Goal: Task Accomplishment & Management: Use online tool/utility

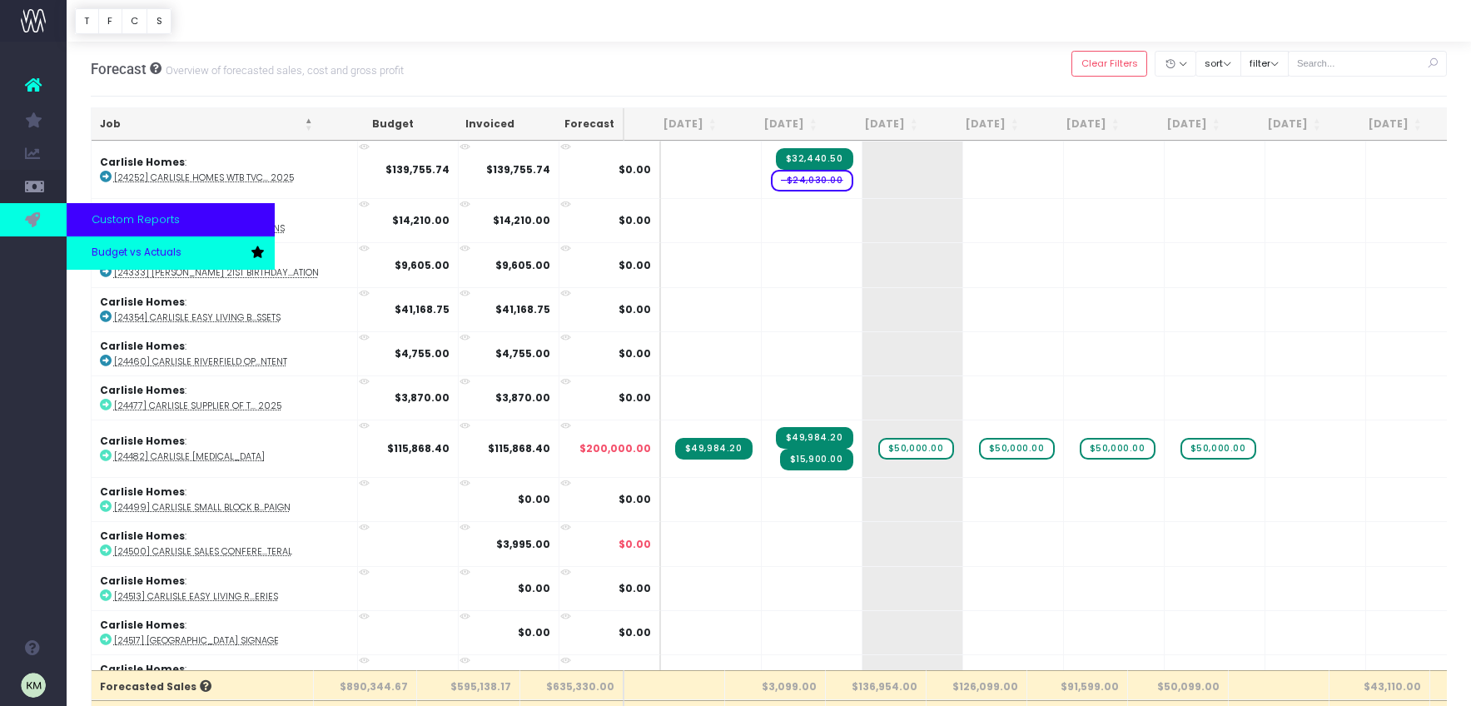
scroll to position [3432, 0]
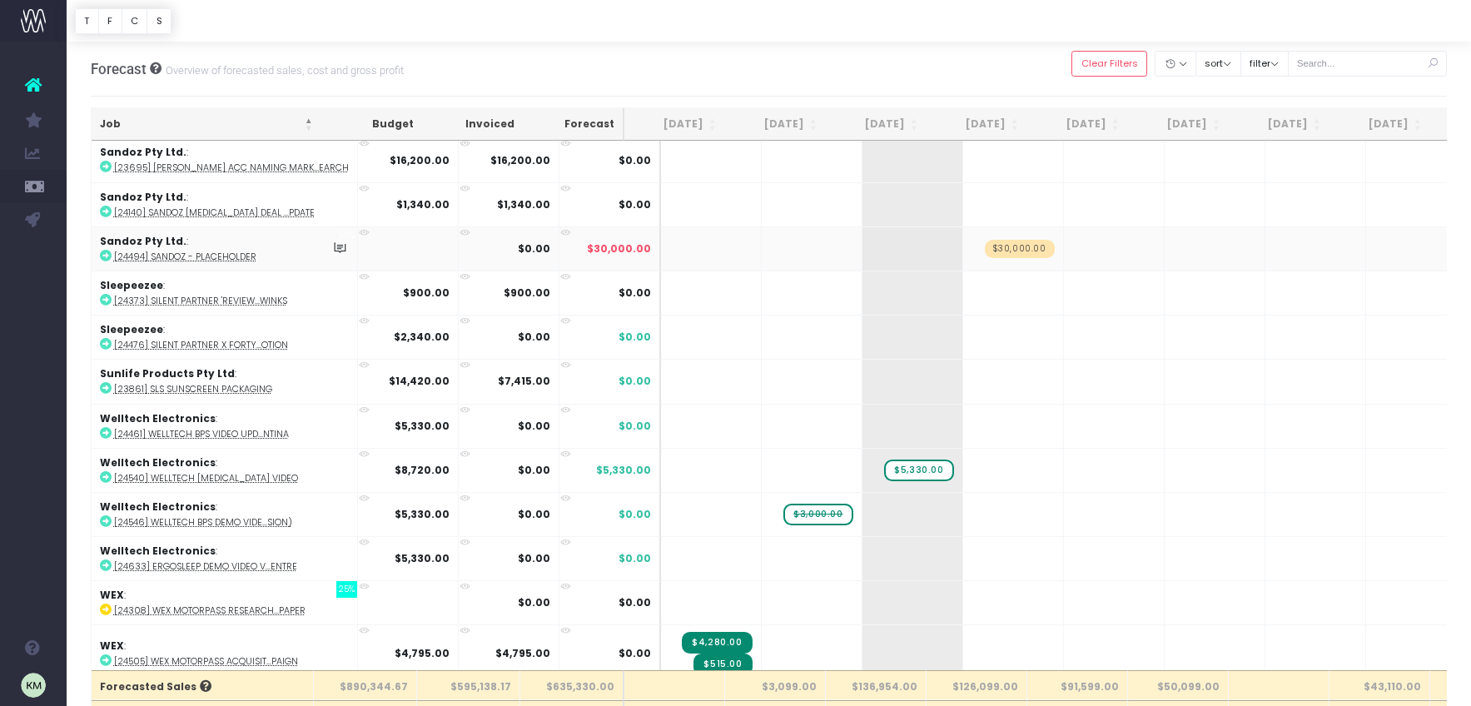
click at [120, 251] on span "Budget vs Actuals" at bounding box center [110, 253] width 37 height 44
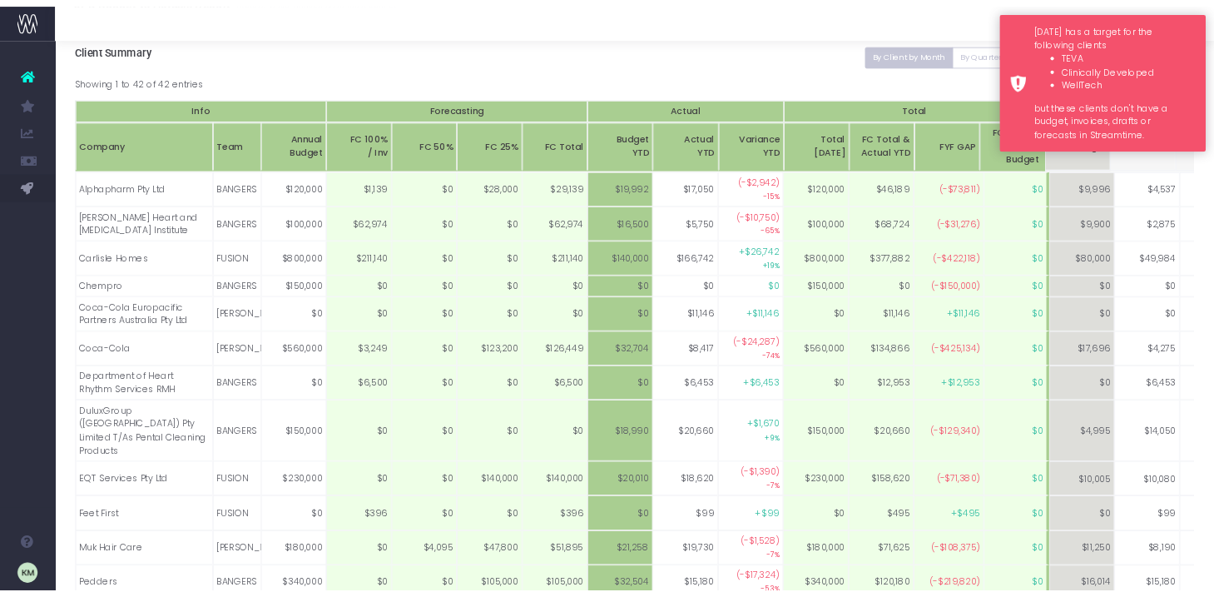
scroll to position [71, 0]
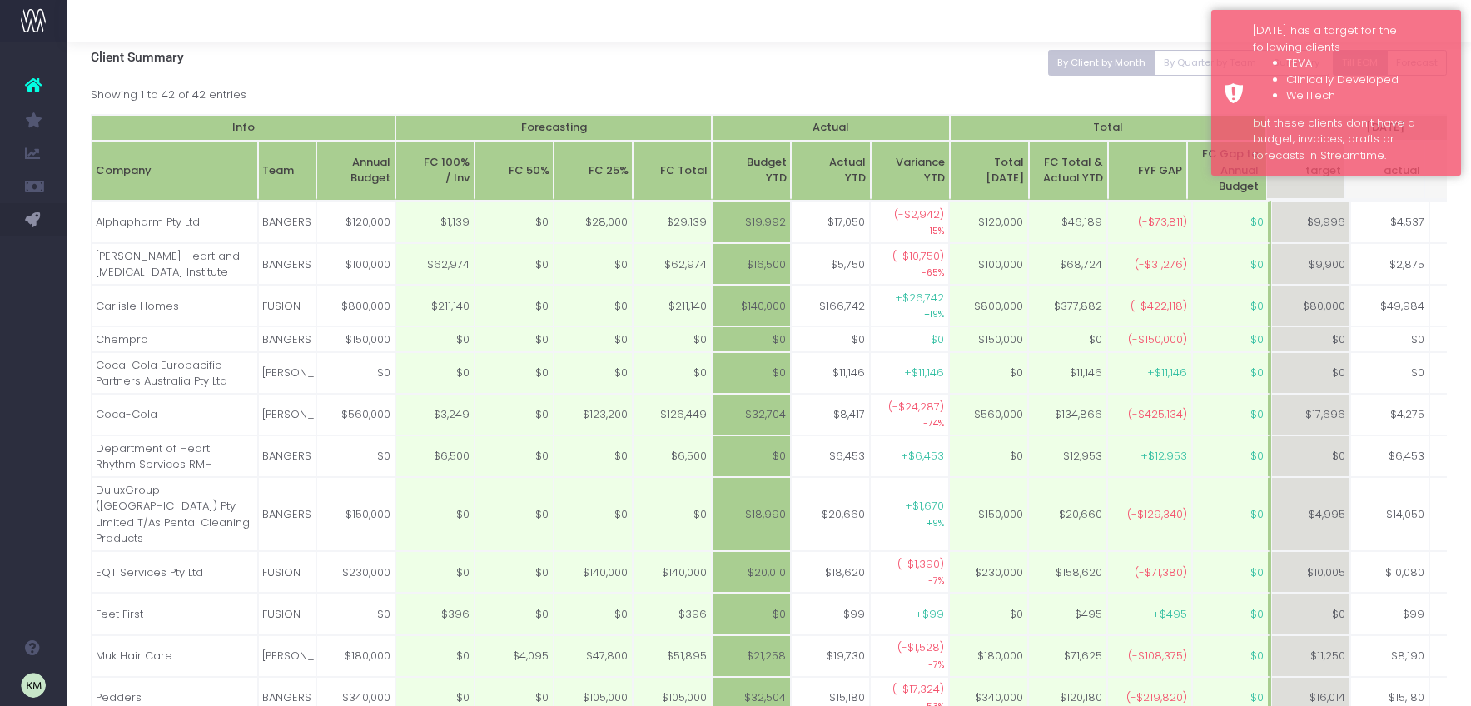
click at [1137, 25] on div at bounding box center [769, 21] width 1404 height 42
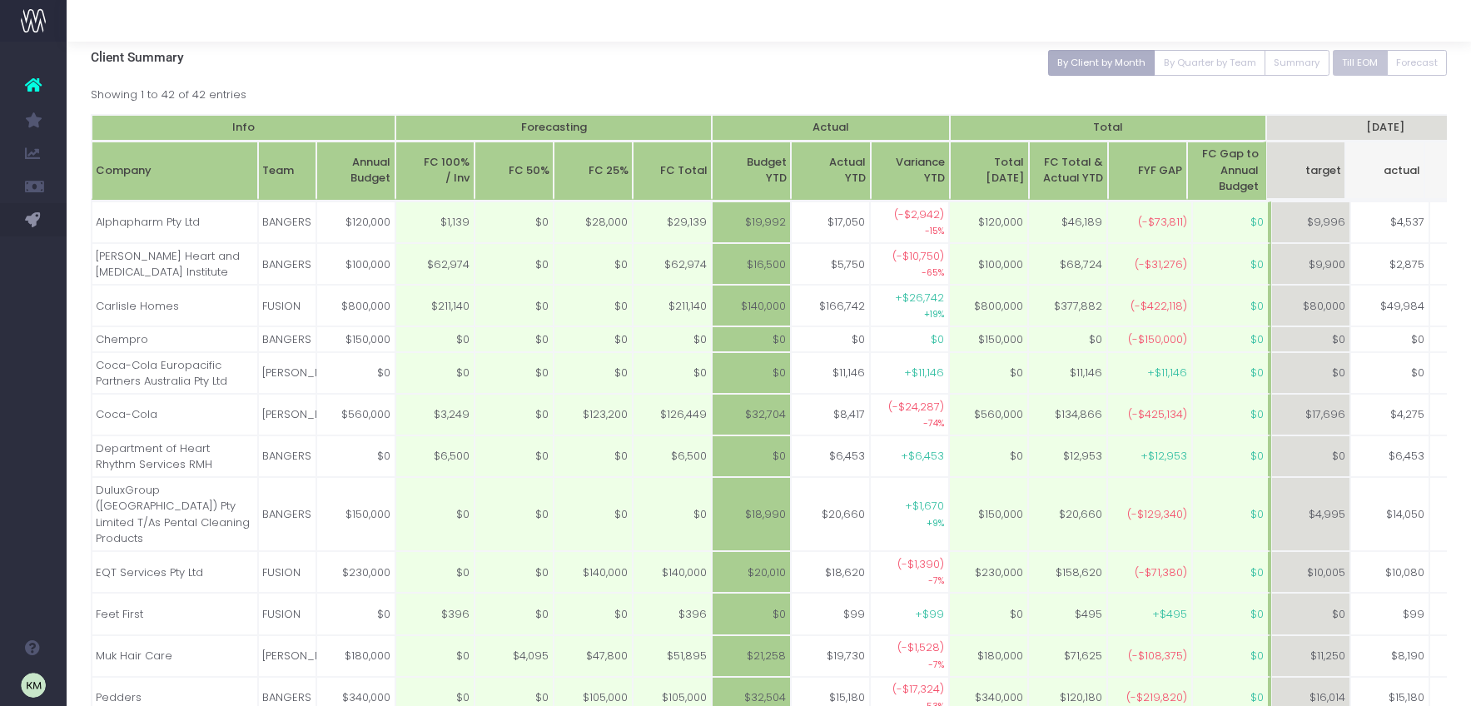
click at [1127, 65] on button "By Client by Month" at bounding box center [1101, 63] width 107 height 26
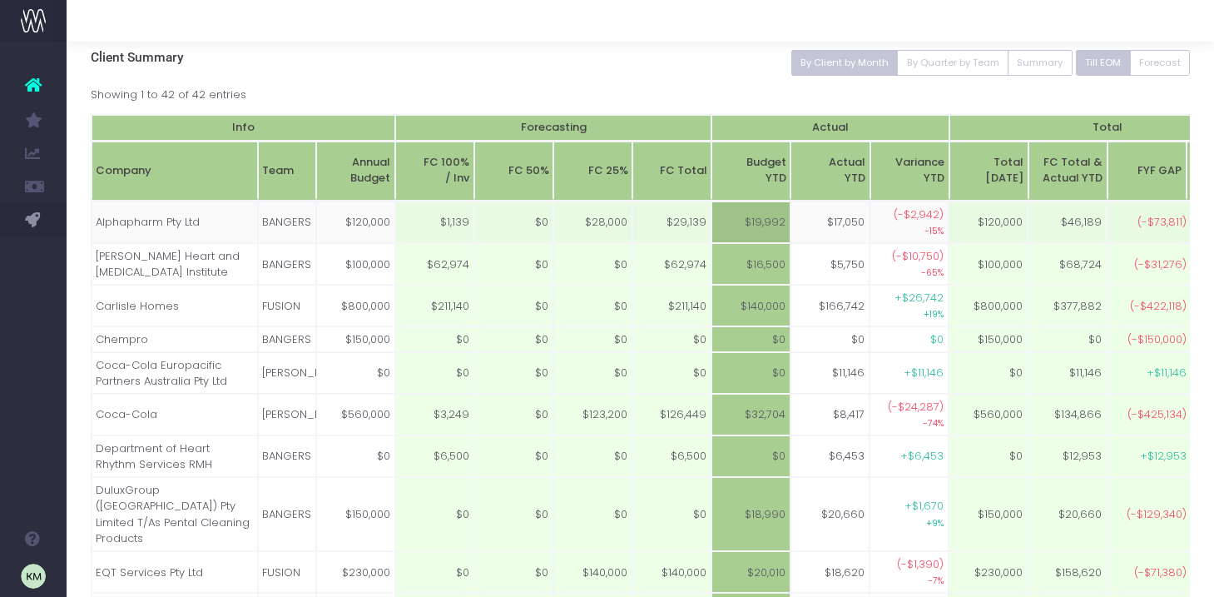
click at [92, 242] on link "New Forecast" at bounding box center [79, 252] width 25 height 33
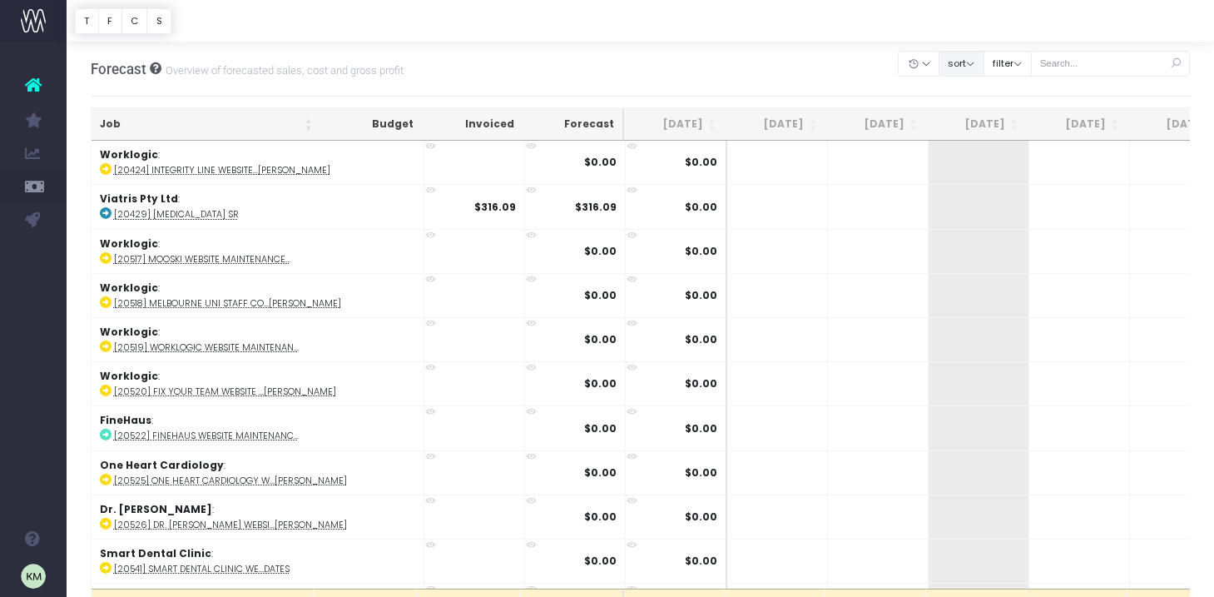
click at [985, 60] on button "sort" at bounding box center [962, 64] width 46 height 26
click at [1020, 63] on button "filter" at bounding box center [1008, 64] width 48 height 26
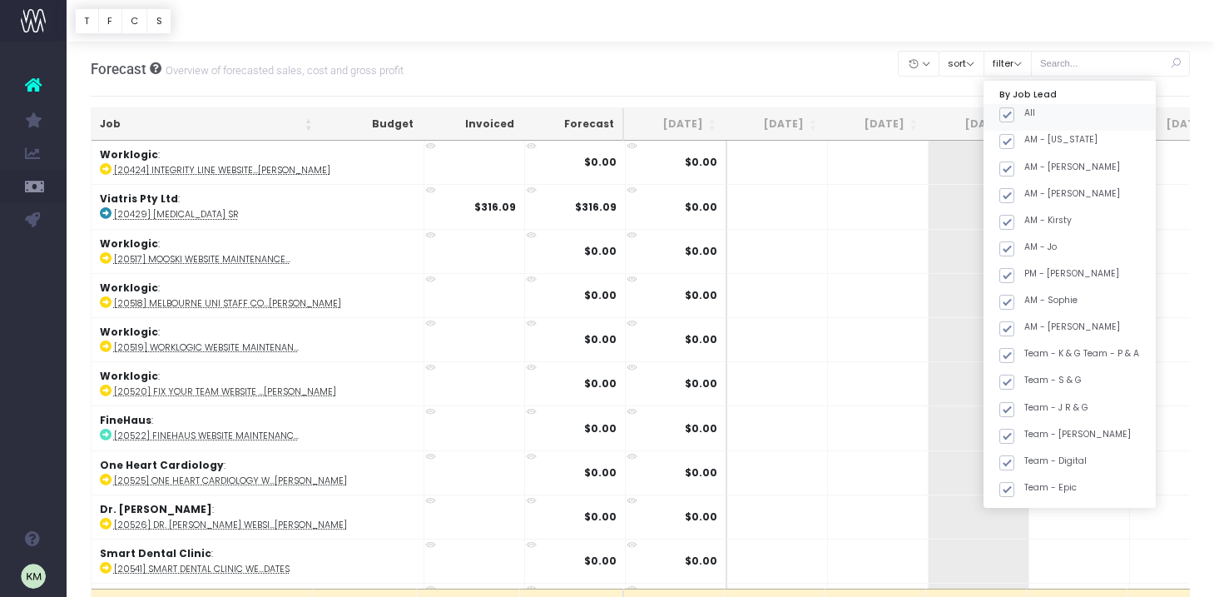
click at [1015, 115] on span at bounding box center [1007, 114] width 15 height 15
click at [1030, 115] on input "All" at bounding box center [1030, 112] width 11 height 11
checkbox input "false"
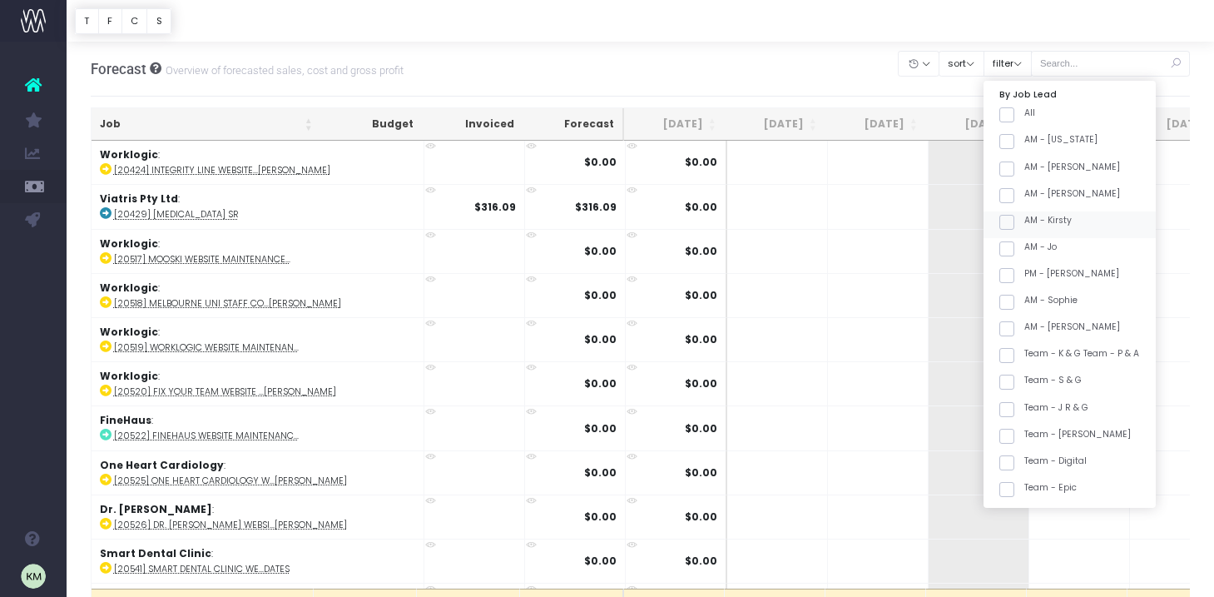
checkbox input "false"
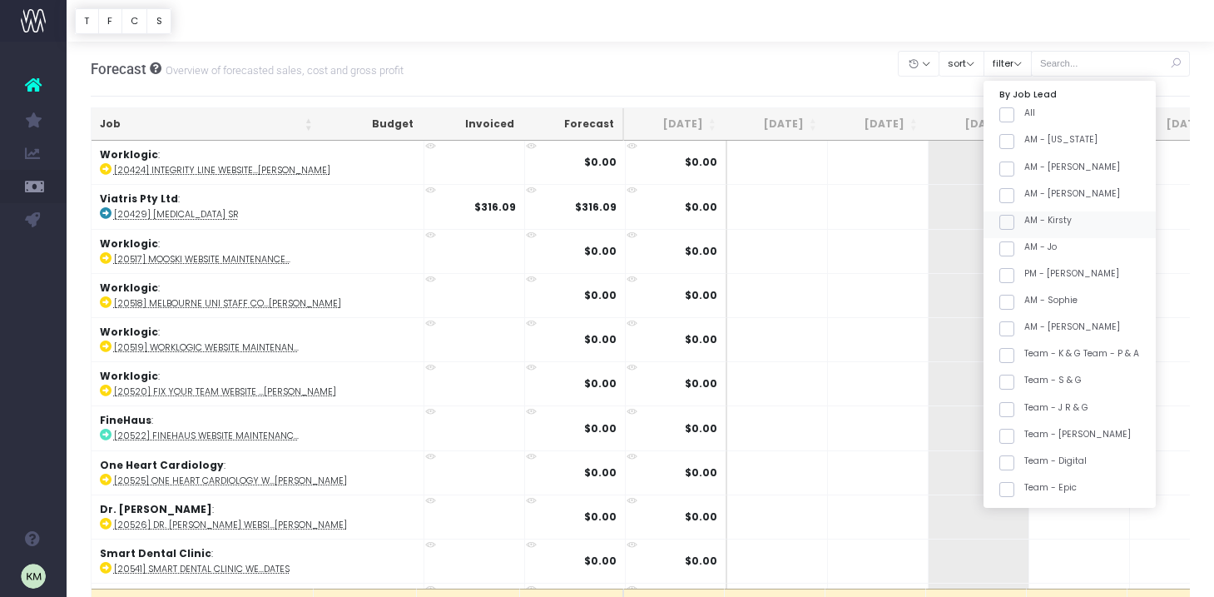
checkbox input "false"
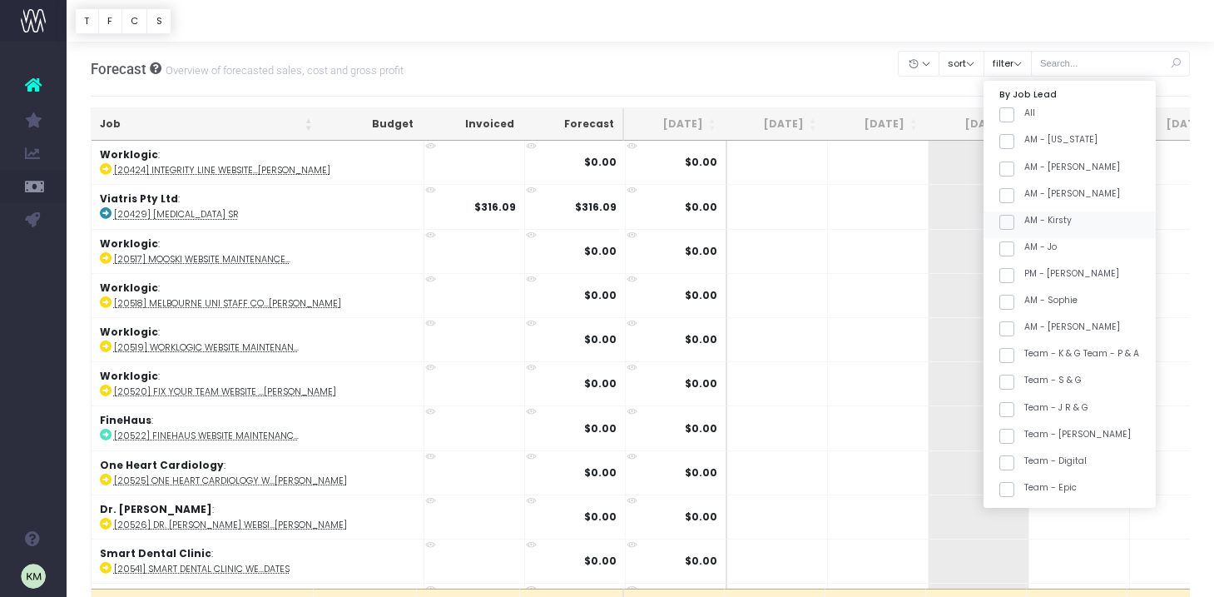
checkbox input "false"
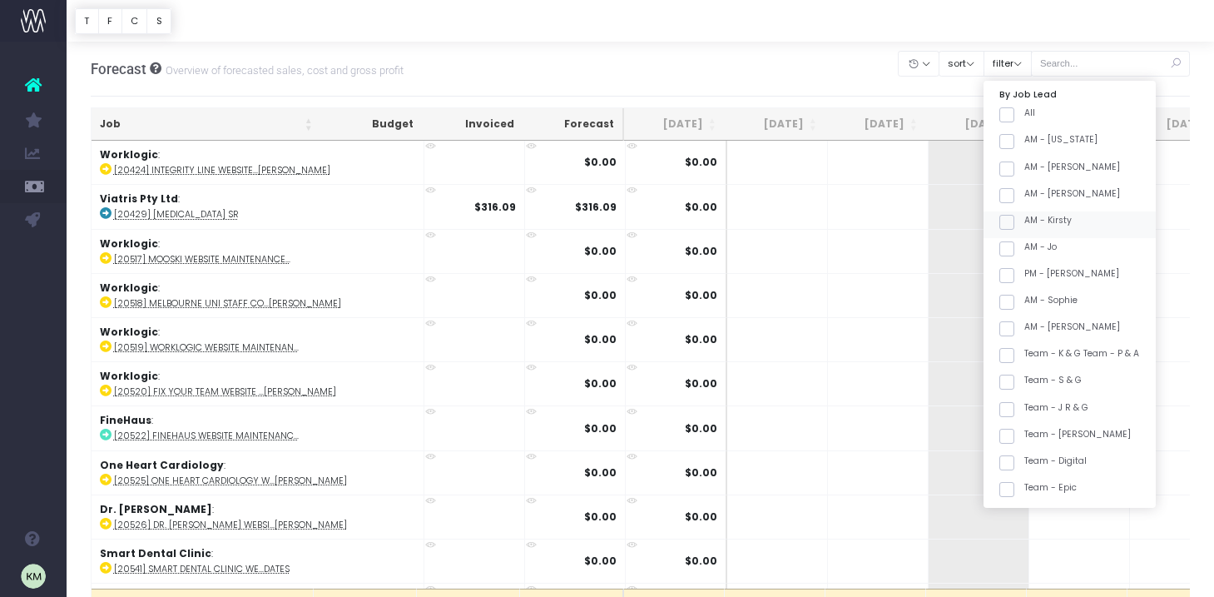
checkbox input "false"
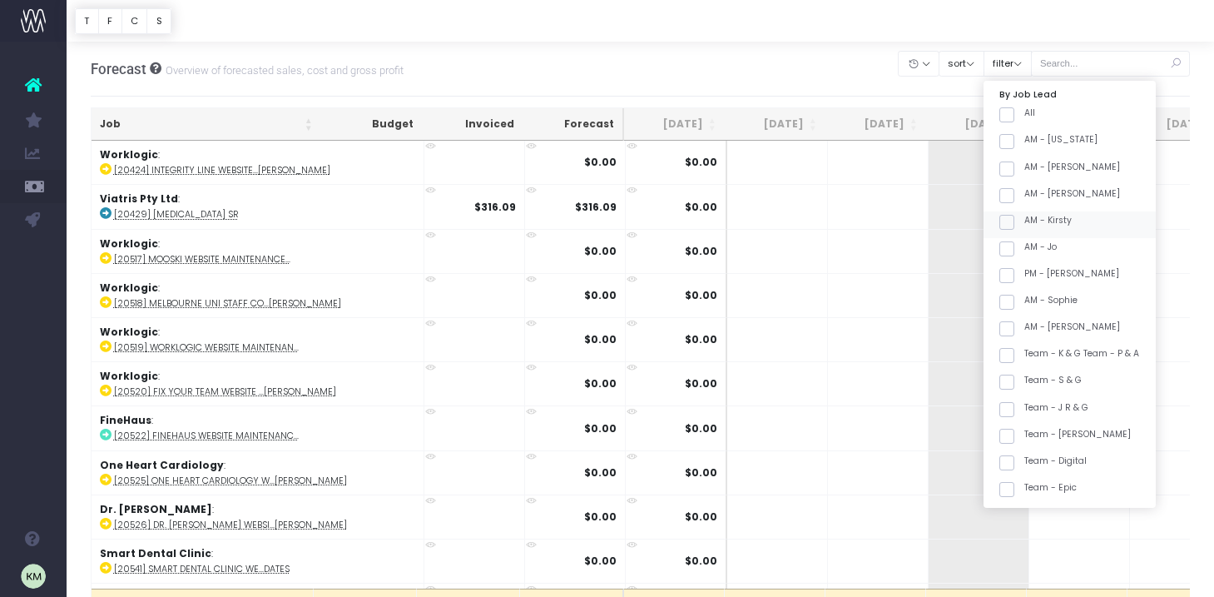
checkbox input "false"
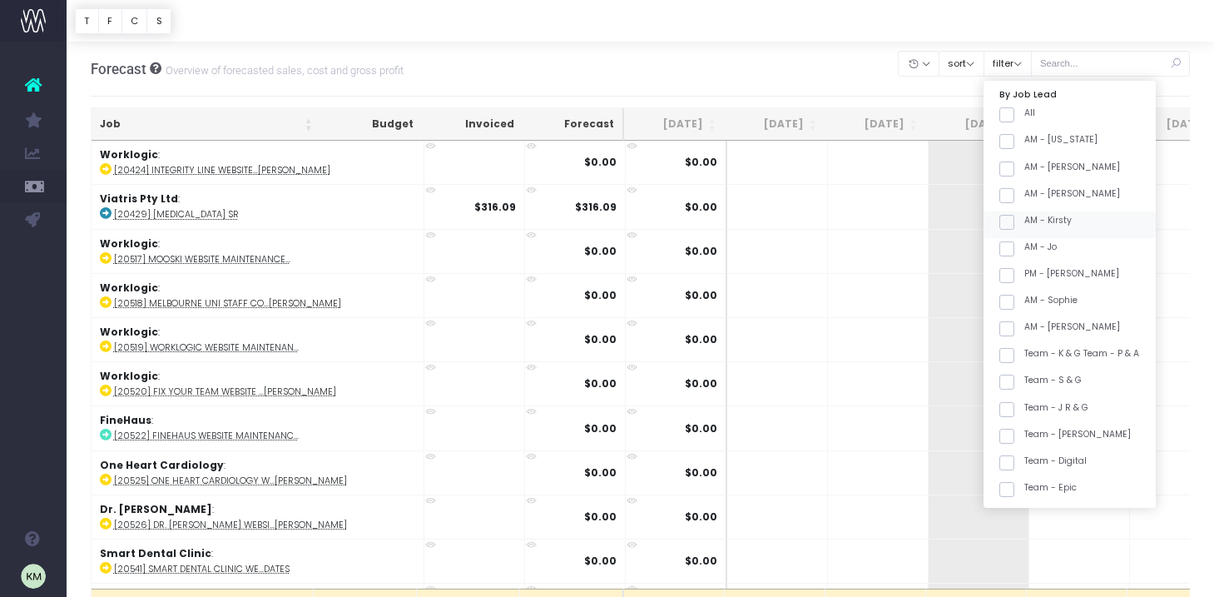
checkbox input "false"
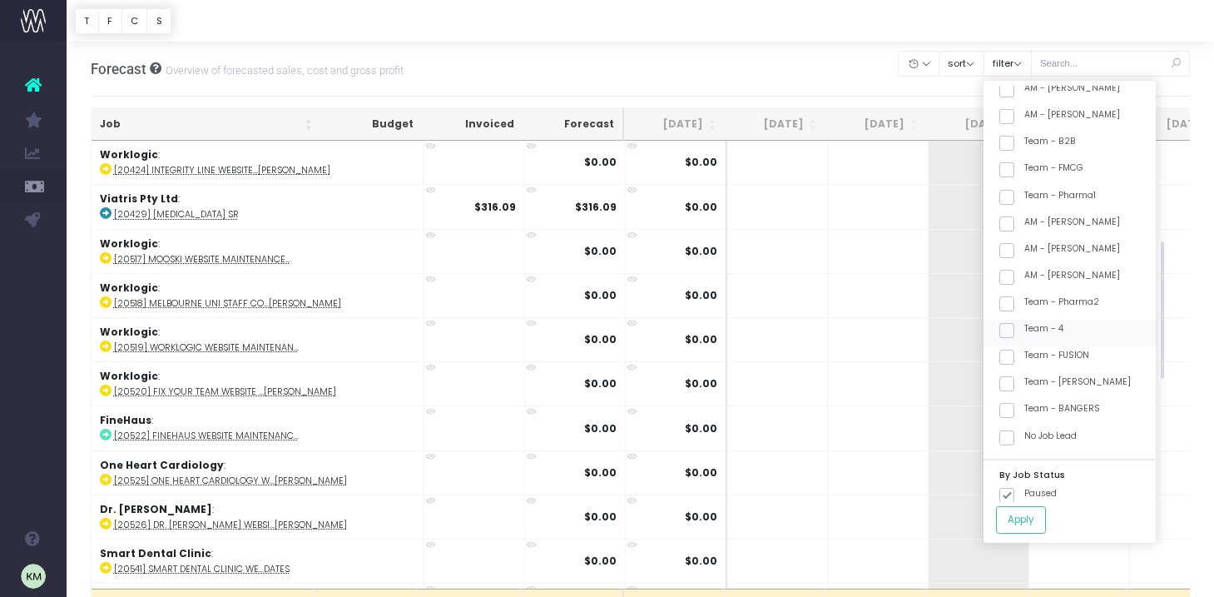
scroll to position [458, 0]
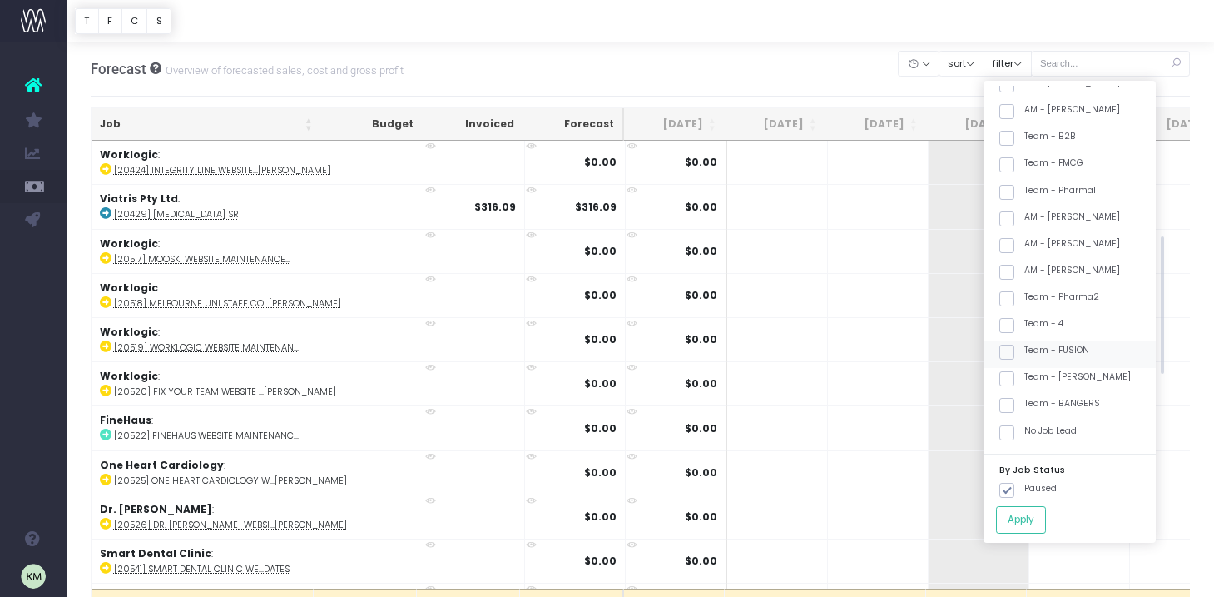
click at [1015, 346] on span at bounding box center [1007, 352] width 15 height 15
click at [1034, 346] on input "Team - FUSION" at bounding box center [1030, 349] width 11 height 11
checkbox input "true"
click at [1046, 519] on button "Apply" at bounding box center [1021, 519] width 50 height 27
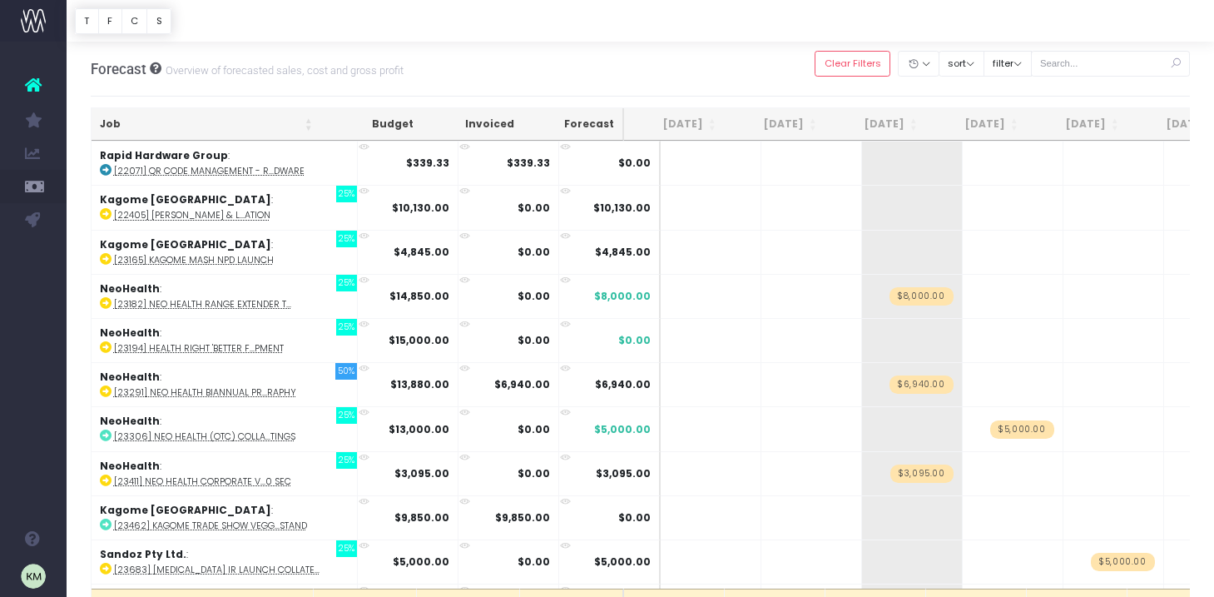
click at [310, 122] on th "Job" at bounding box center [207, 124] width 230 height 32
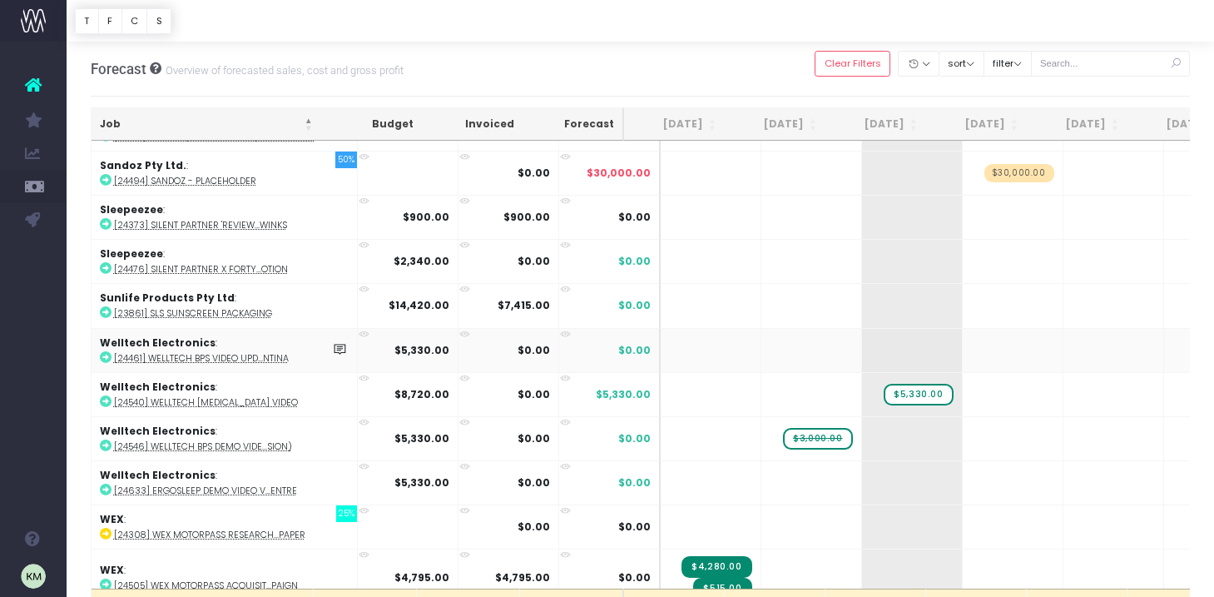
scroll to position [3514, 0]
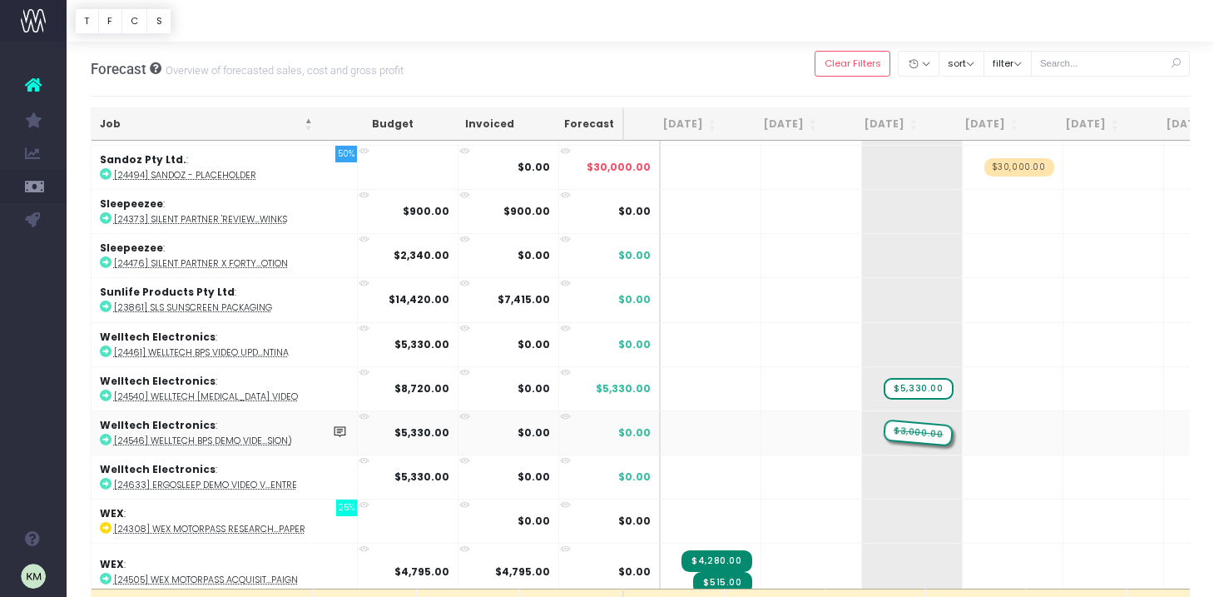
drag, startPoint x: 782, startPoint y: 419, endPoint x: 849, endPoint y: 422, distance: 66.7
click at [394, 425] on strong "$5,330.00" at bounding box center [421, 432] width 55 height 14
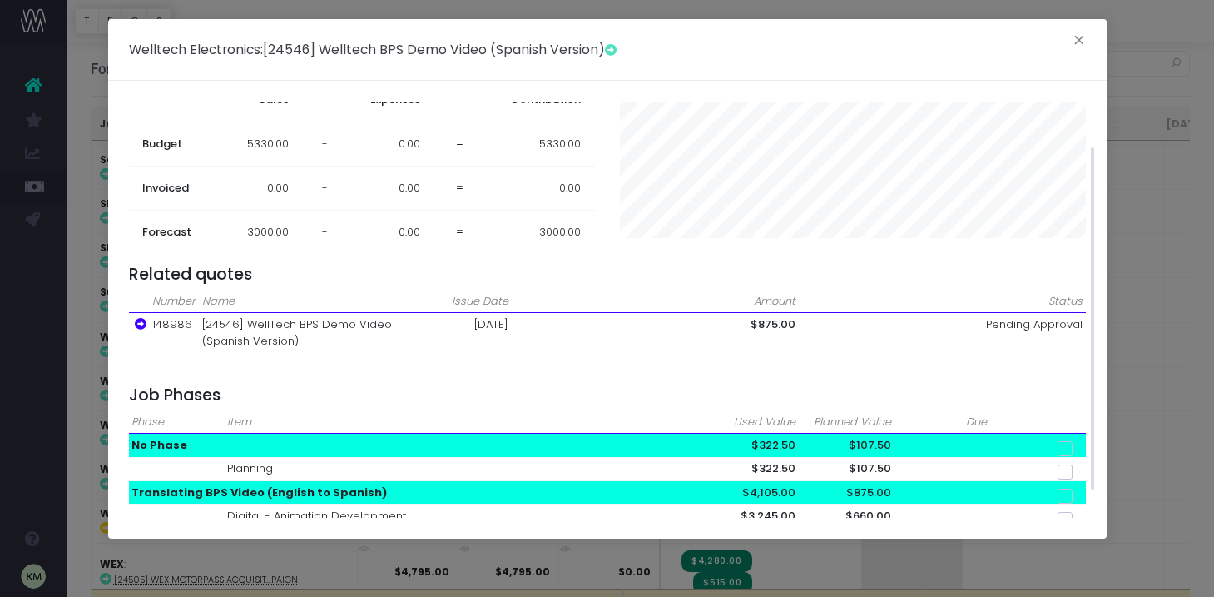
scroll to position [0, 0]
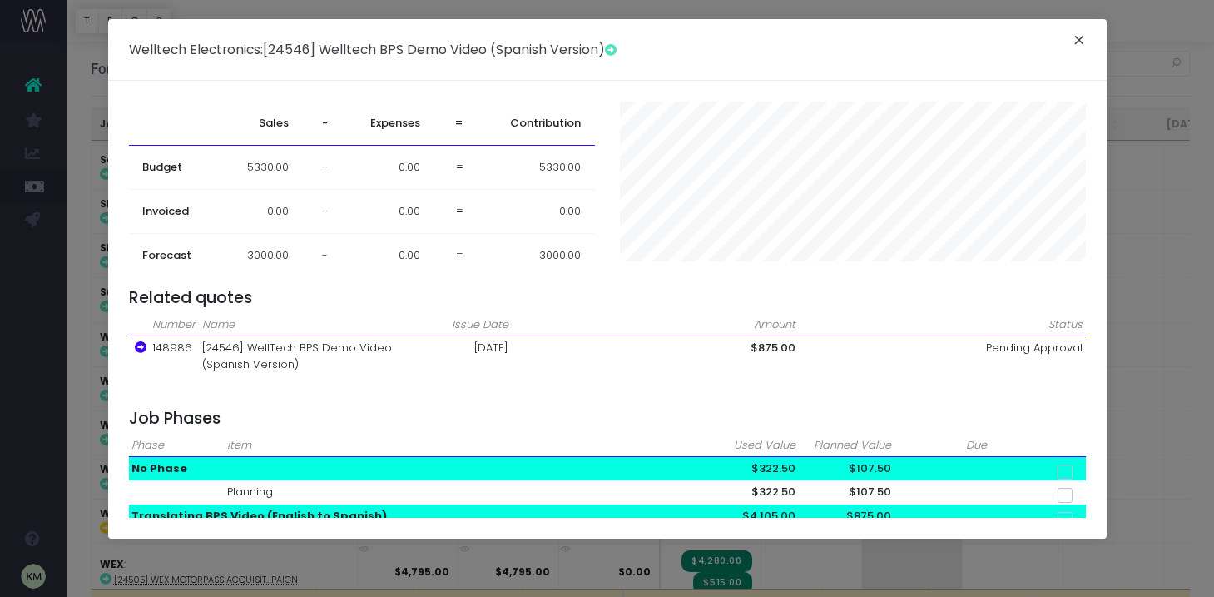
click at [1079, 37] on button "×" at bounding box center [1079, 42] width 35 height 27
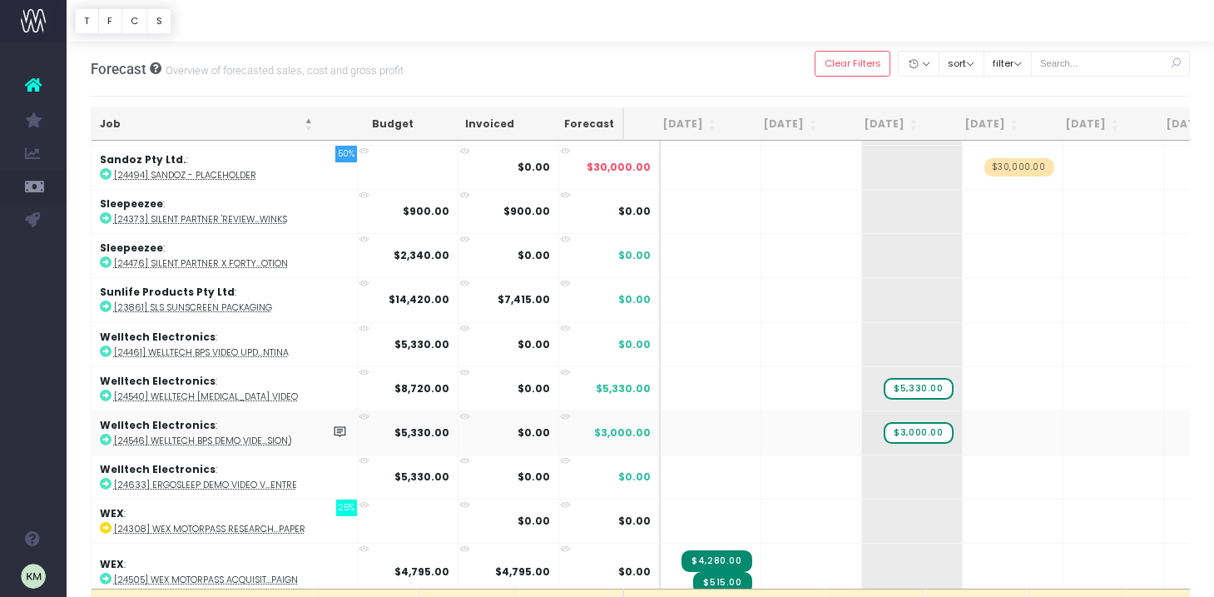
click at [103, 434] on icon at bounding box center [106, 440] width 12 height 12
click at [104, 478] on icon at bounding box center [106, 484] width 12 height 12
click at [862, 467] on span "+" at bounding box center [887, 476] width 50 height 43
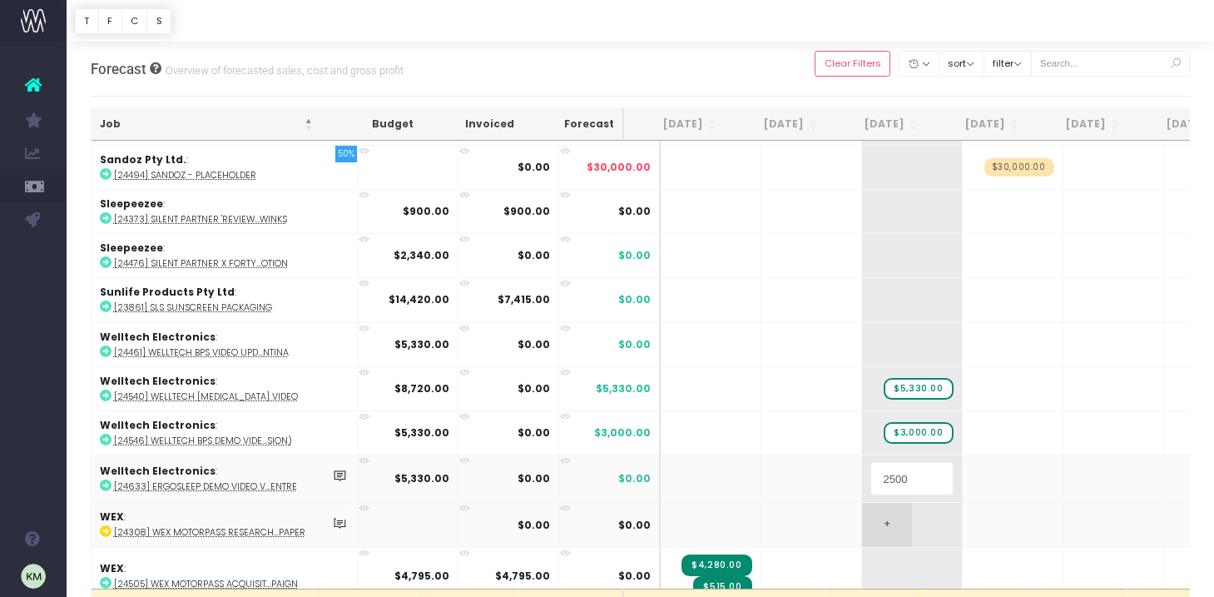
type input "25000"
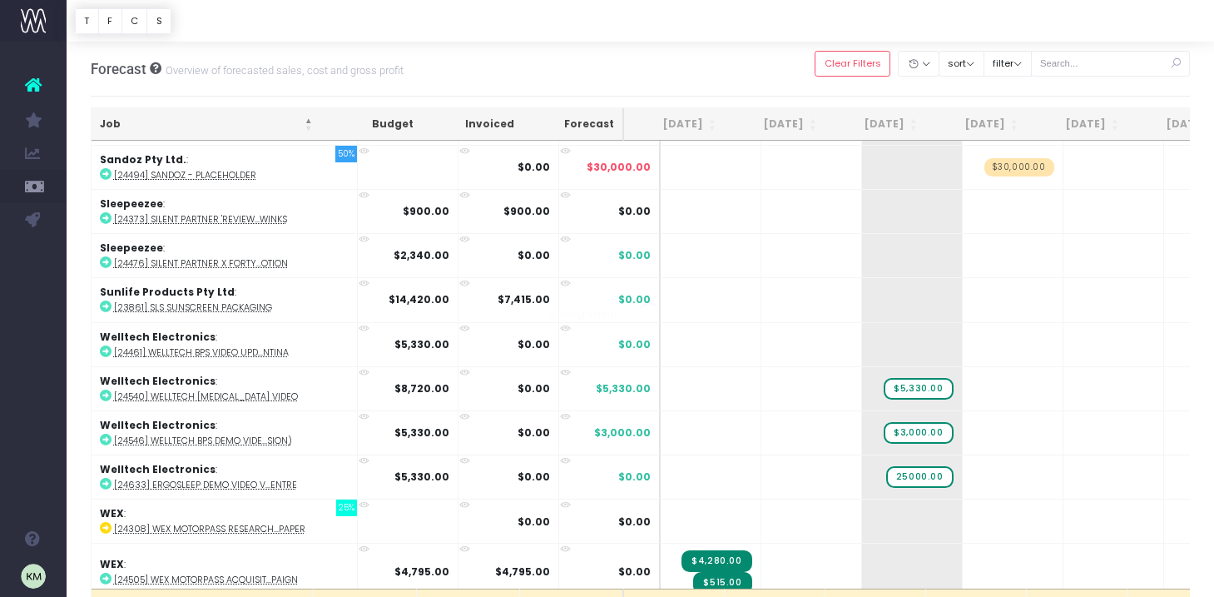
click at [786, 453] on body "Oh my... this is bad. [PERSON_NAME] wasn't able to load this page. Please conta…" at bounding box center [607, 298] width 1214 height 597
click at [886, 466] on span "$25,000.00" at bounding box center [916, 477] width 76 height 22
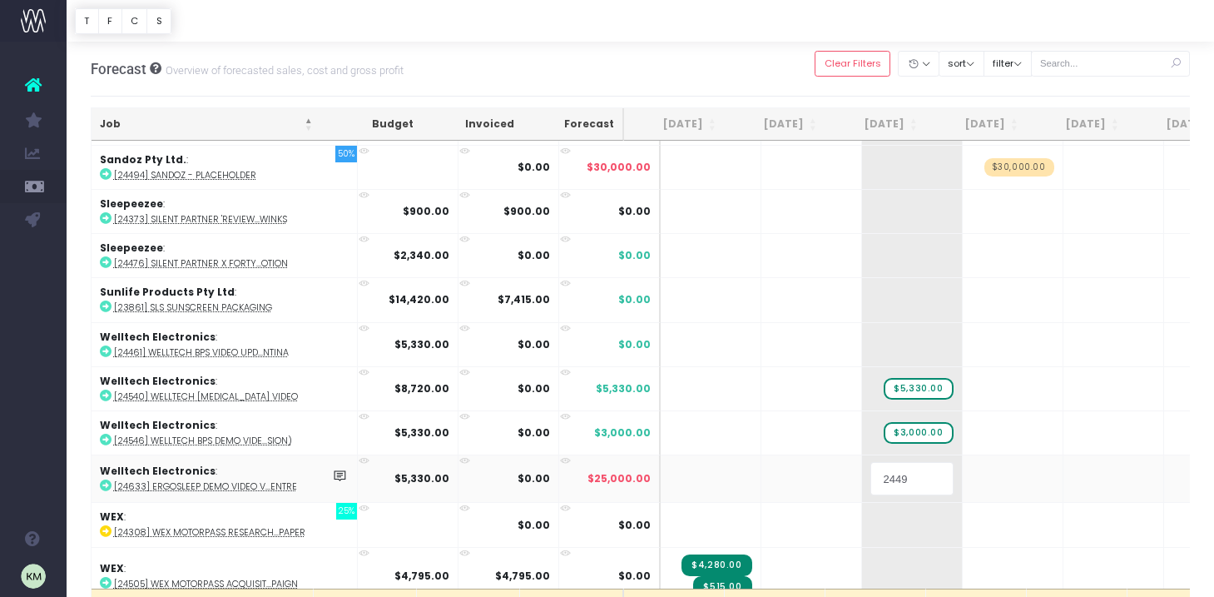
type input "24490"
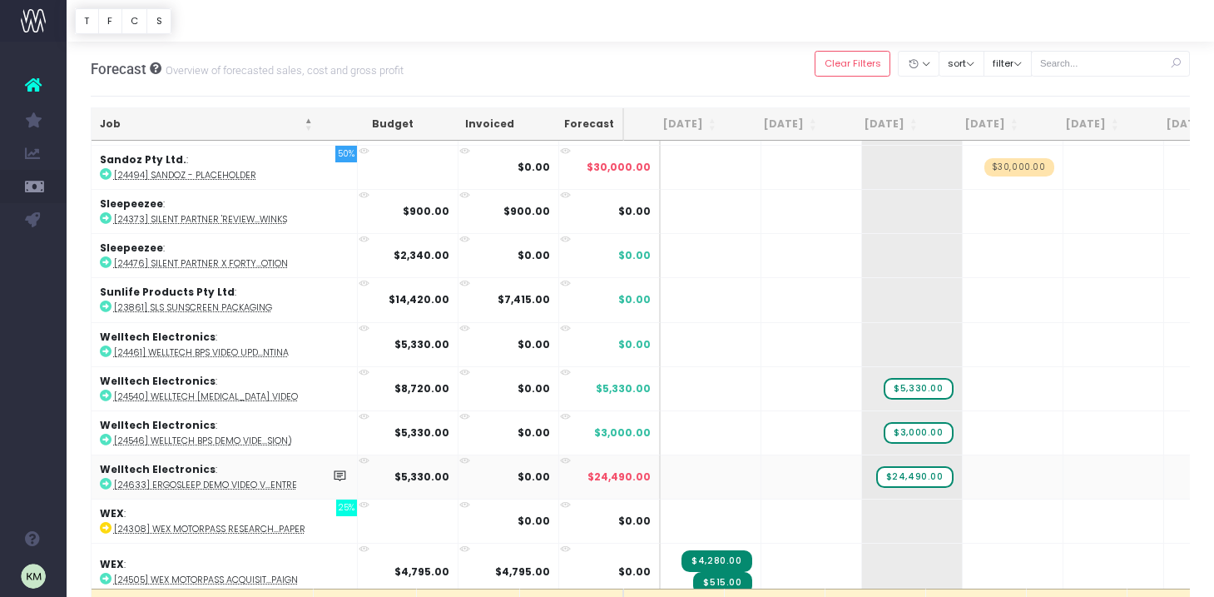
click at [394, 469] on strong "$5,330.00" at bounding box center [421, 476] width 55 height 14
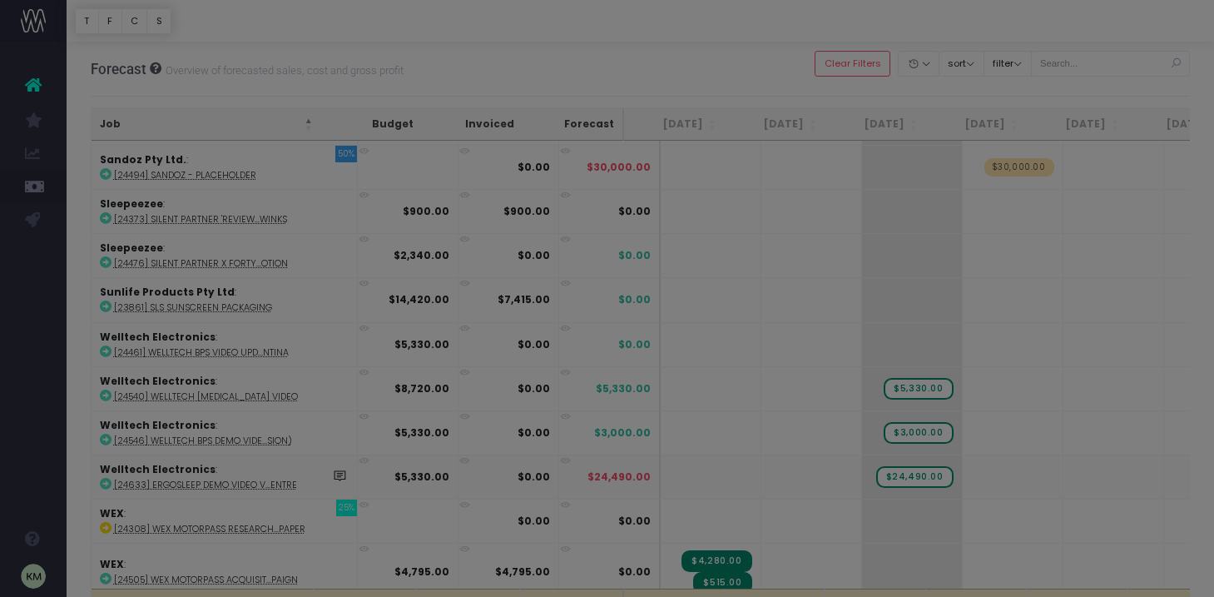
click at [374, 464] on body "Oh my... this is bad. [PERSON_NAME] wasn't able to load this page. Please conta…" at bounding box center [607, 298] width 1214 height 597
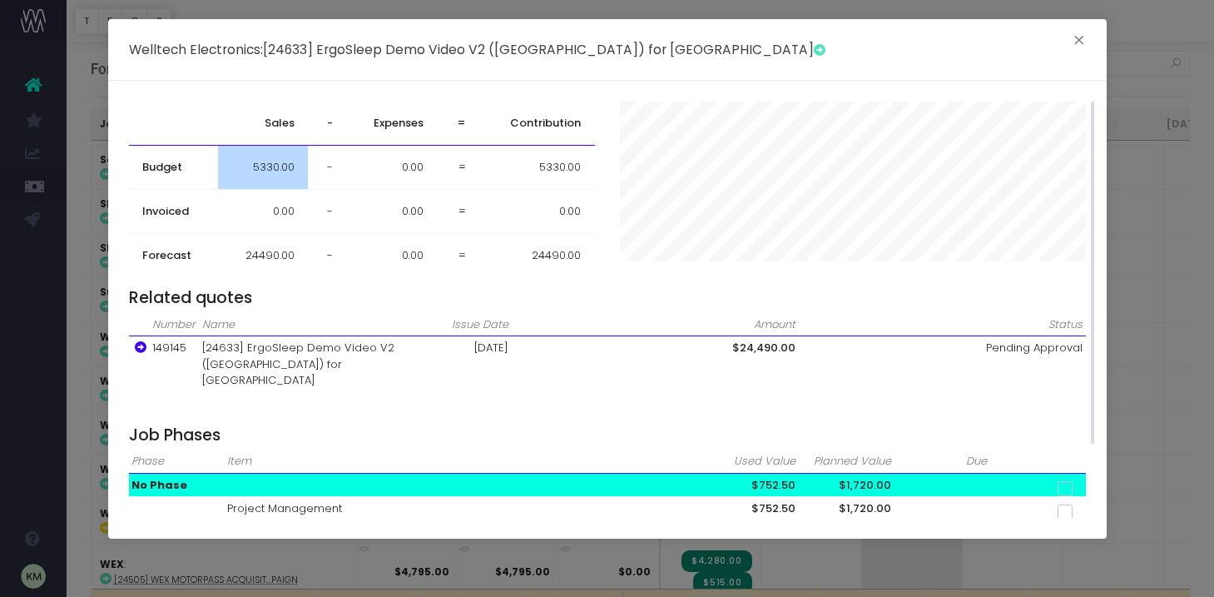
click at [274, 170] on span "5330.00" at bounding box center [274, 167] width 42 height 17
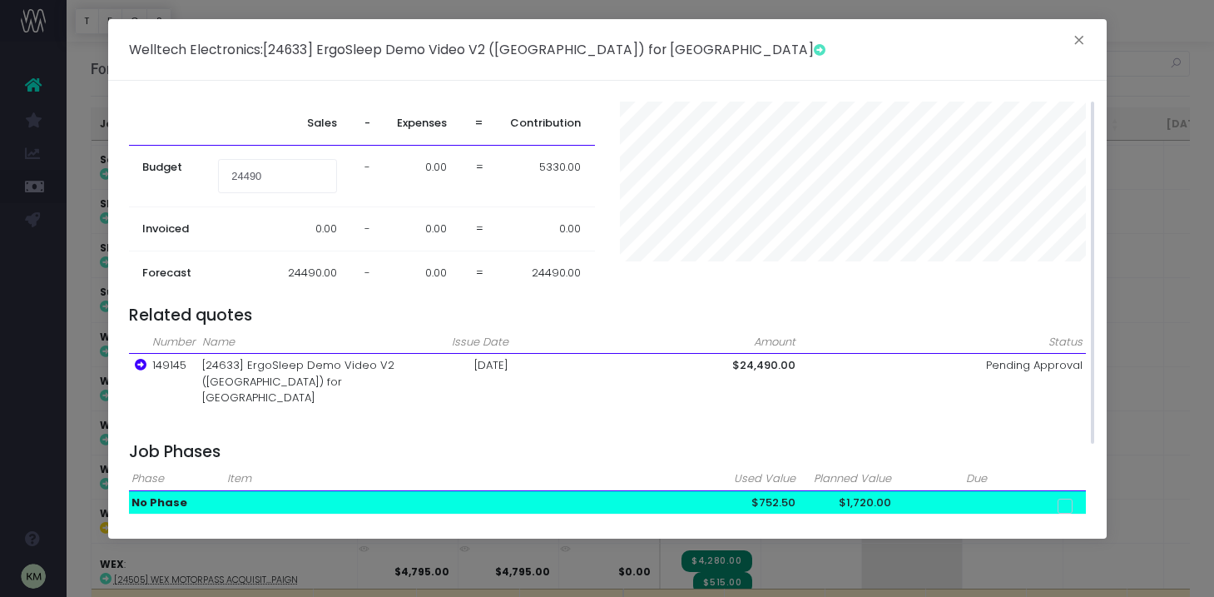
type input "24490"
click at [256, 122] on th "Sales" at bounding box center [278, 124] width 146 height 44
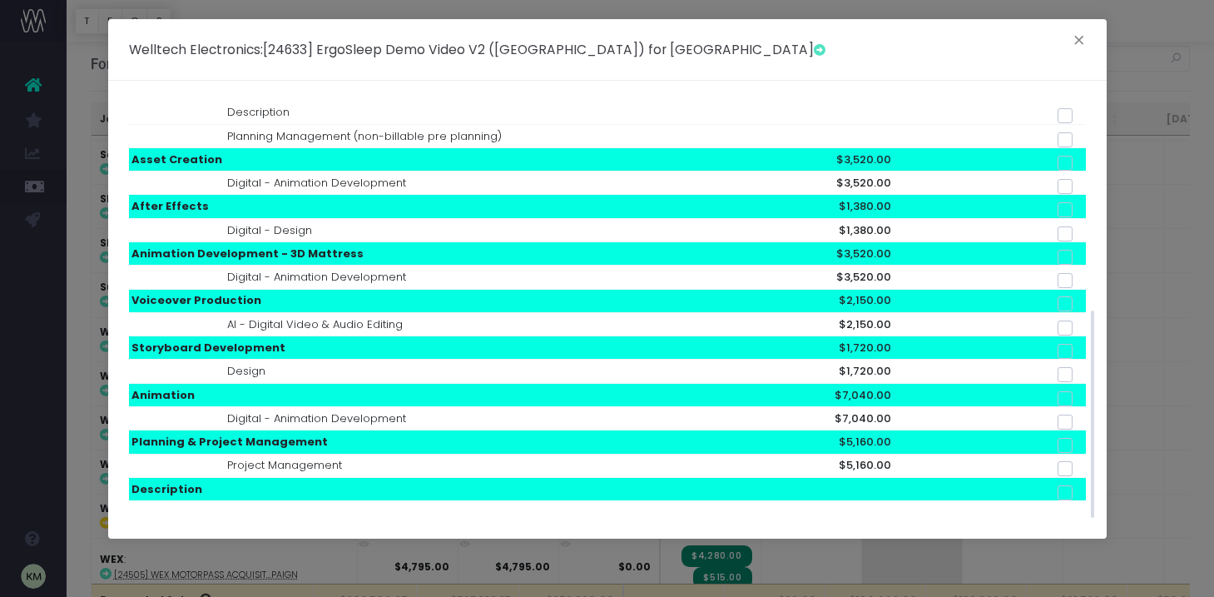
scroll to position [6, 0]
click at [1078, 39] on button "×" at bounding box center [1079, 42] width 35 height 27
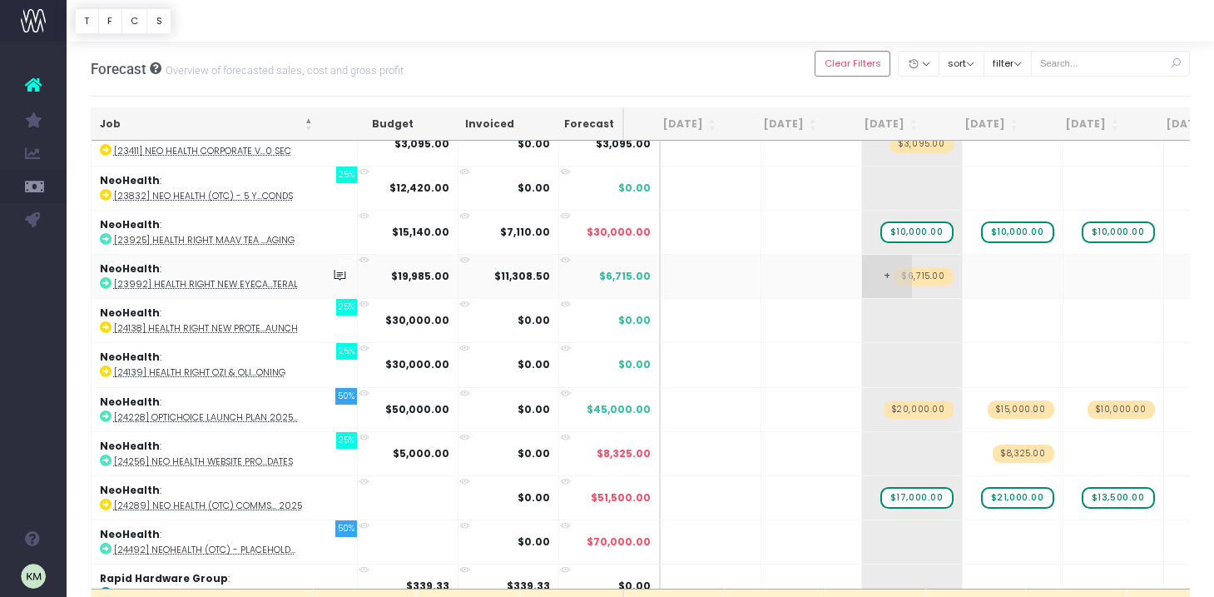
scroll to position [2676, 0]
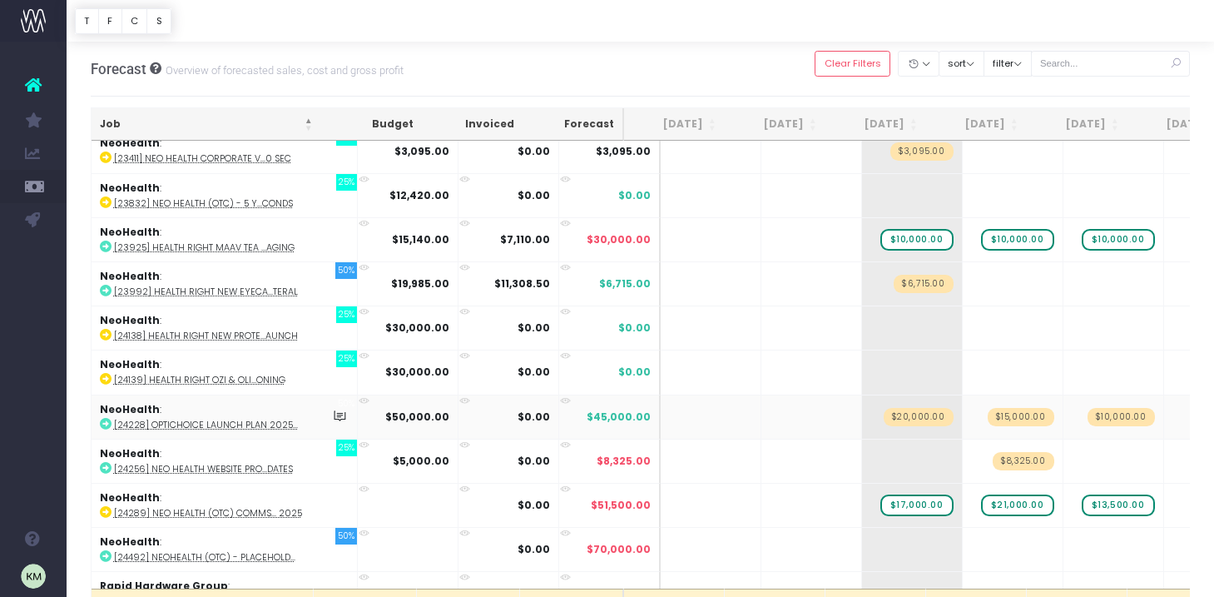
click at [106, 418] on icon at bounding box center [106, 424] width 12 height 12
drag, startPoint x: 891, startPoint y: 280, endPoint x: 946, endPoint y: 280, distance: 54.9
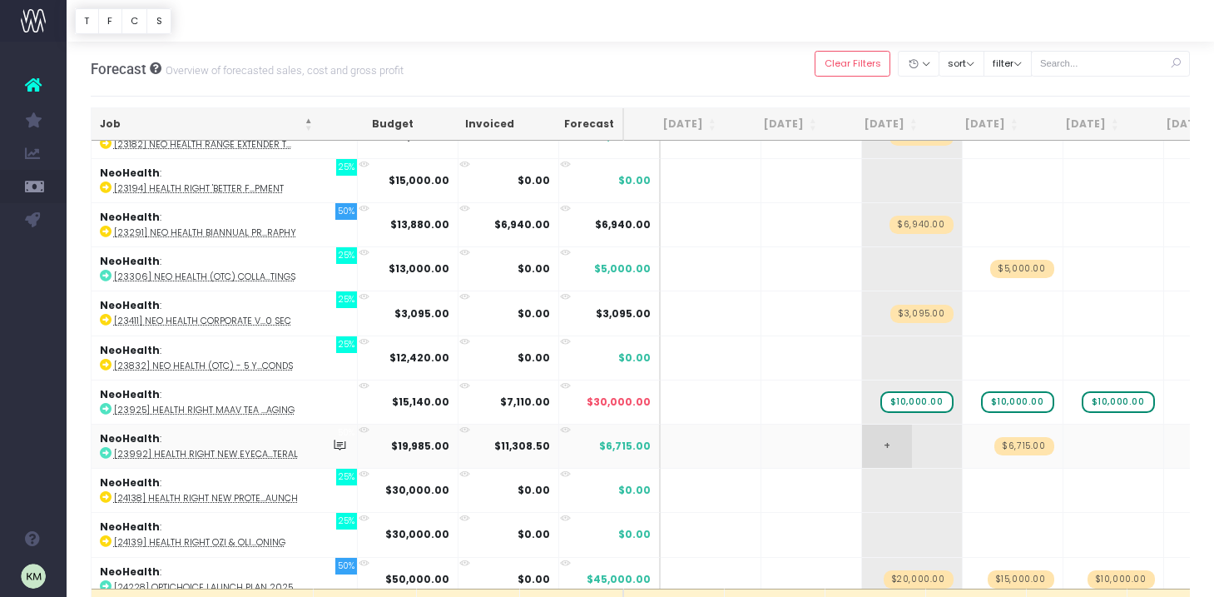
scroll to position [2475, 0]
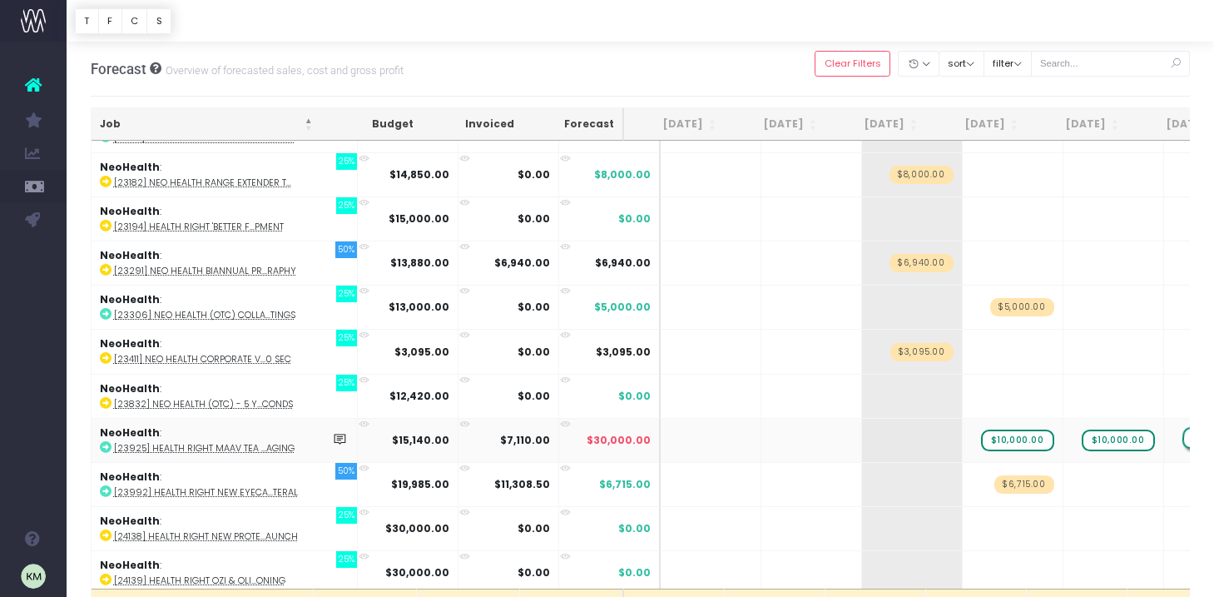
drag, startPoint x: 893, startPoint y: 434, endPoint x: 1163, endPoint y: 424, distance: 270.7
click at [107, 441] on icon at bounding box center [106, 447] width 12 height 12
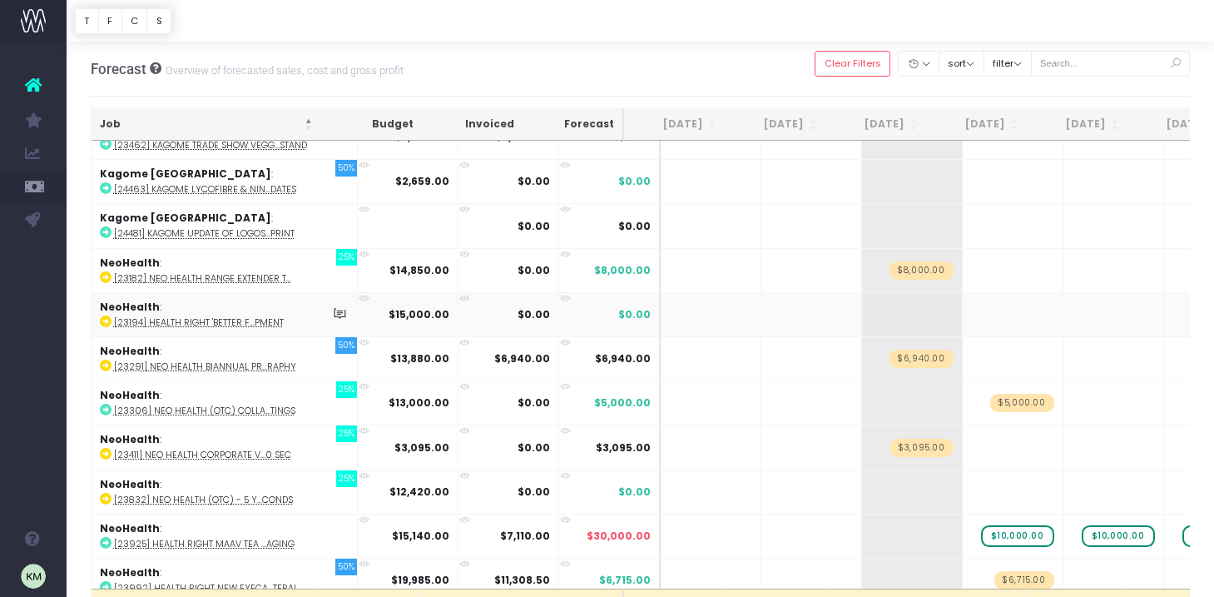
scroll to position [2383, 0]
